Goal: Task Accomplishment & Management: Use online tool/utility

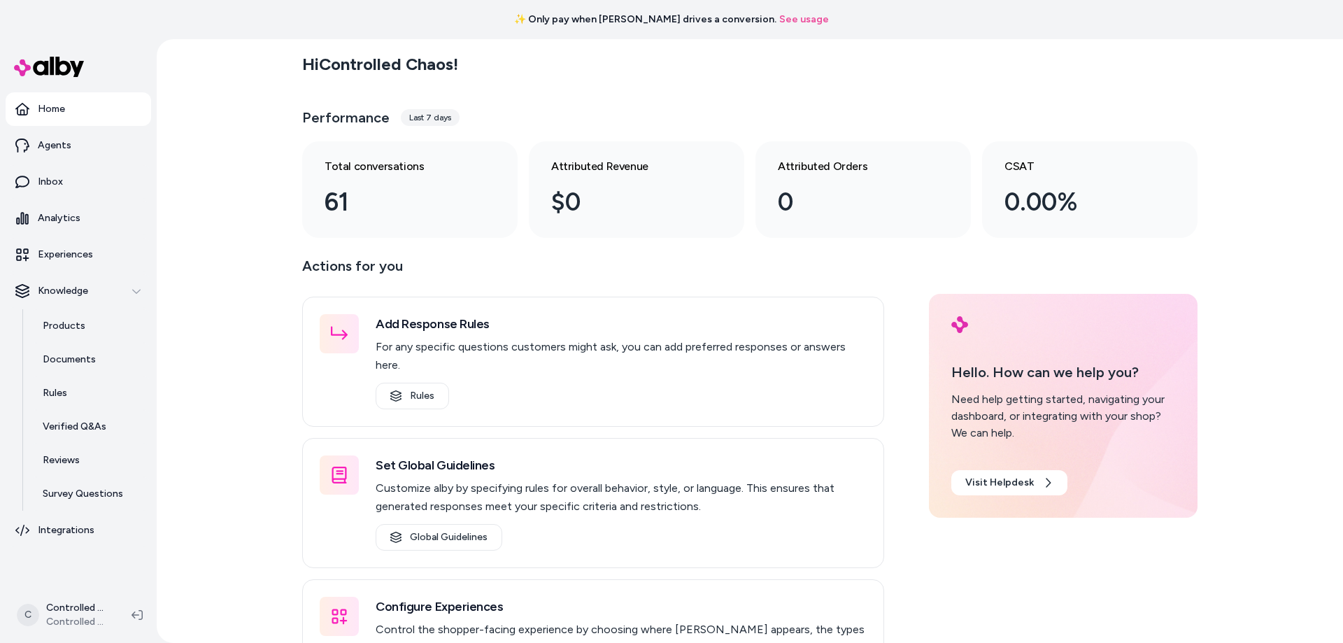
click at [455, 180] on div "Total conversations 61" at bounding box center [399, 189] width 148 height 63
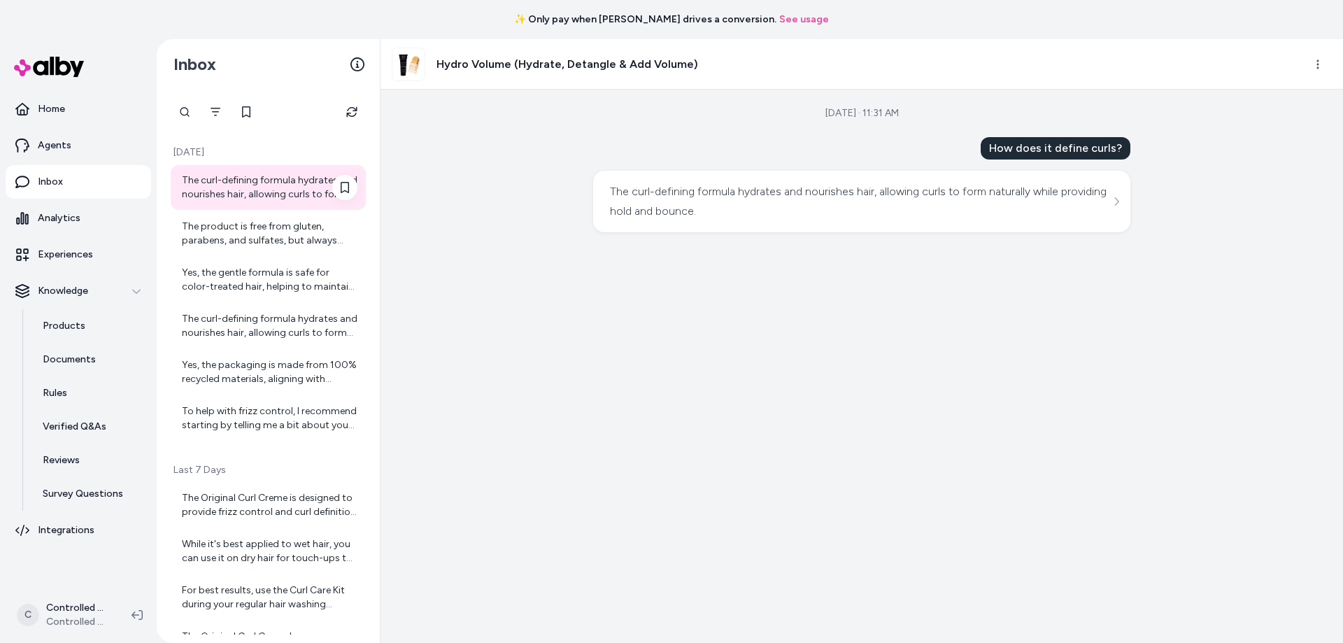
click at [299, 194] on div "The curl-defining formula hydrates and nourishes hair, allowing curls to form n…" at bounding box center [270, 187] width 176 height 28
click at [71, 105] on link "Home" at bounding box center [78, 109] width 145 height 34
